Goal: Task Accomplishment & Management: Manage account settings

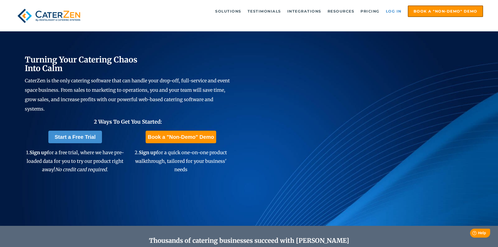
click at [397, 12] on link "Log in" at bounding box center [393, 11] width 21 height 10
click at [393, 11] on link "Log in" at bounding box center [393, 11] width 21 height 10
click at [394, 11] on link "Log in" at bounding box center [393, 11] width 21 height 10
